Goal: Task Accomplishment & Management: Manage account settings

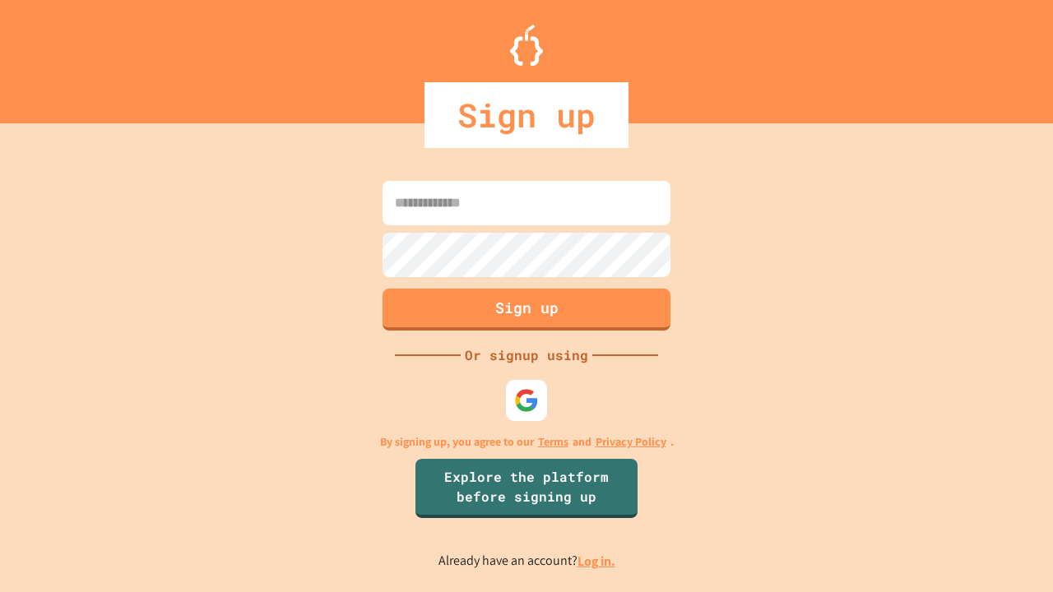
click at [597, 561] on link "Log in." at bounding box center [597, 561] width 38 height 17
